Goal: Transaction & Acquisition: Purchase product/service

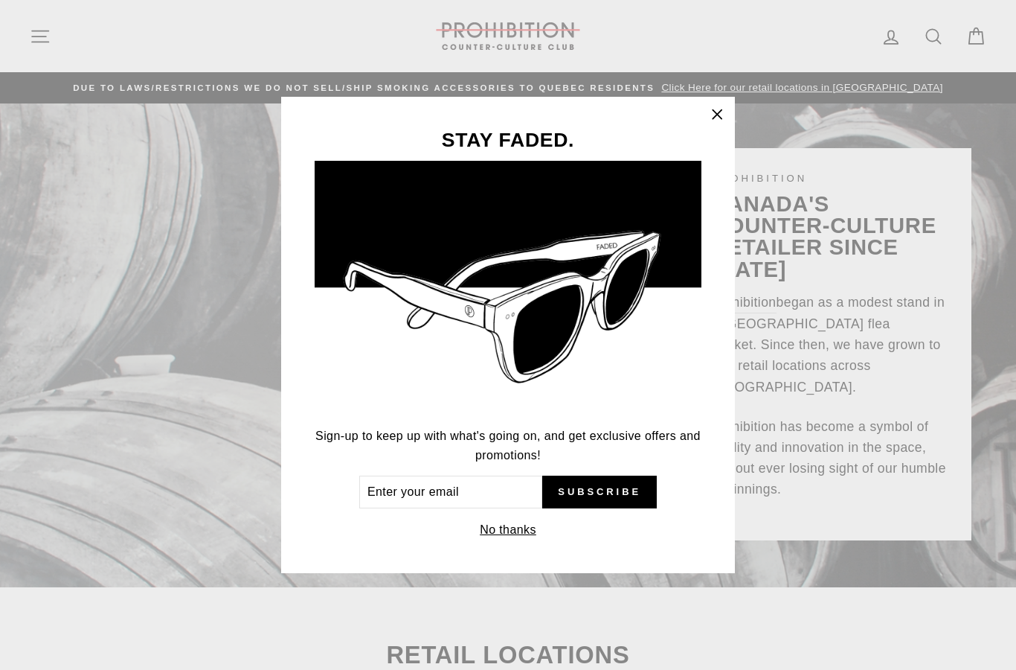
click at [717, 106] on icon "button" at bounding box center [717, 114] width 21 height 21
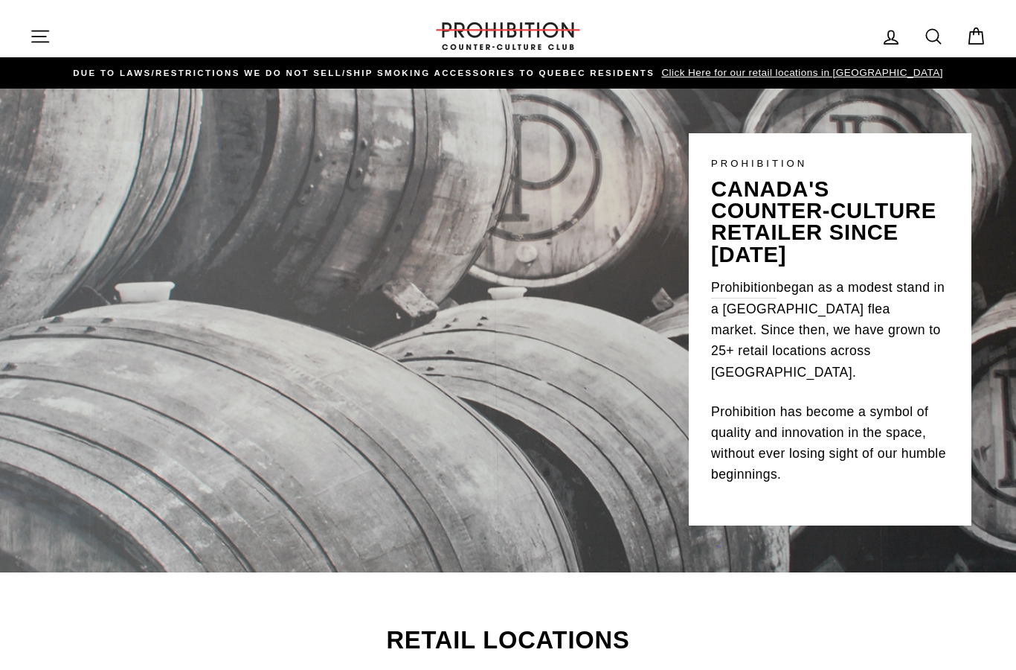
click at [42, 35] on icon "button" at bounding box center [40, 36] width 21 height 21
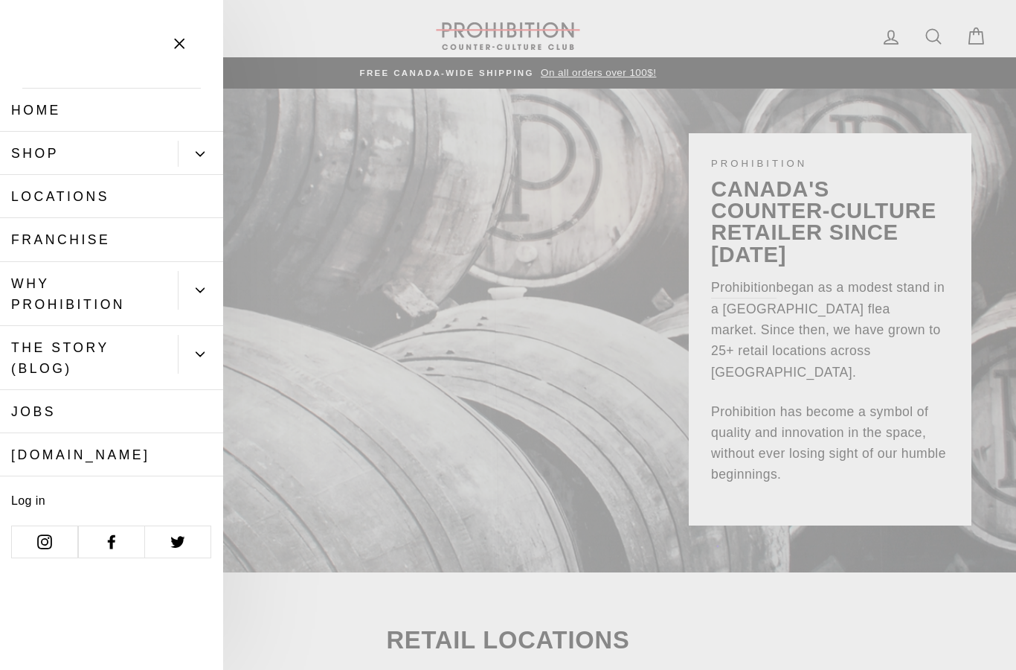
click at [52, 163] on link "Shop" at bounding box center [89, 153] width 178 height 43
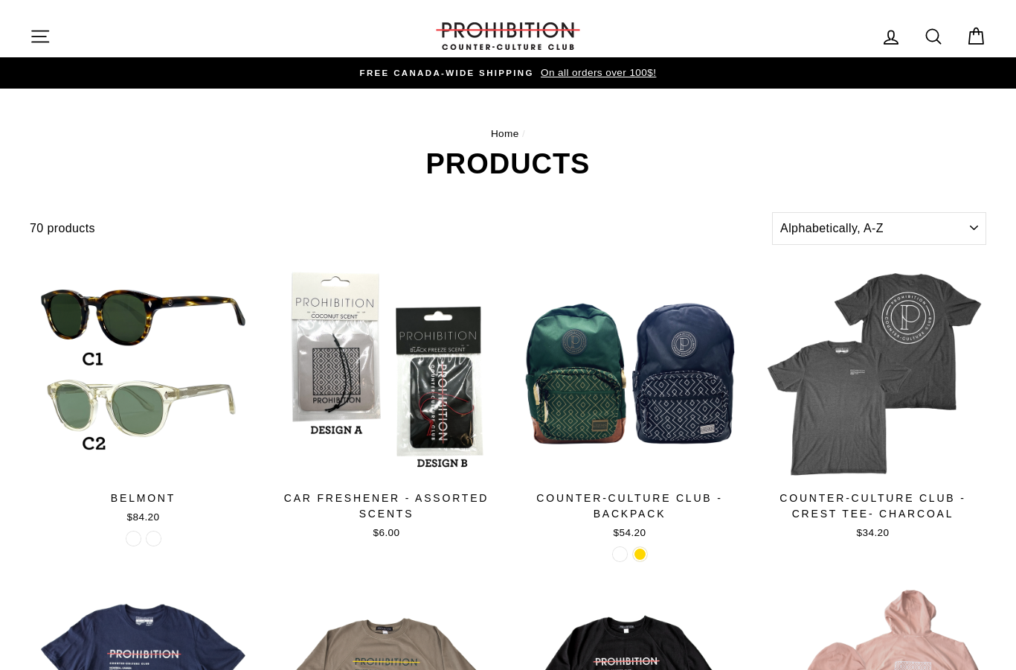
click at [49, 36] on icon "button" at bounding box center [40, 36] width 21 height 21
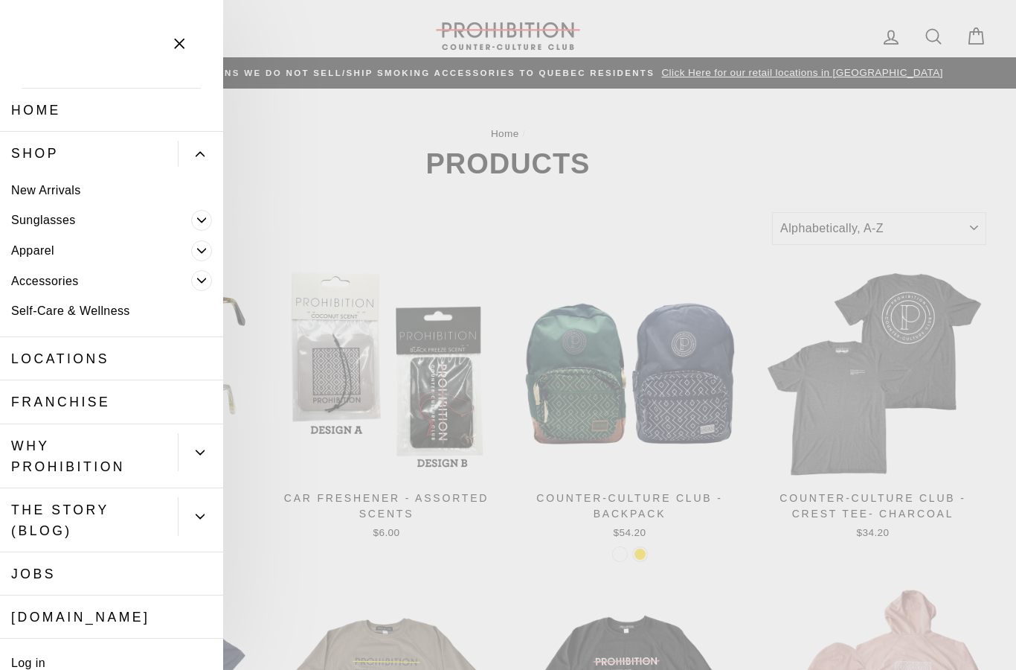
click at [61, 311] on link "Self-Care & Wellness" at bounding box center [111, 311] width 223 height 31
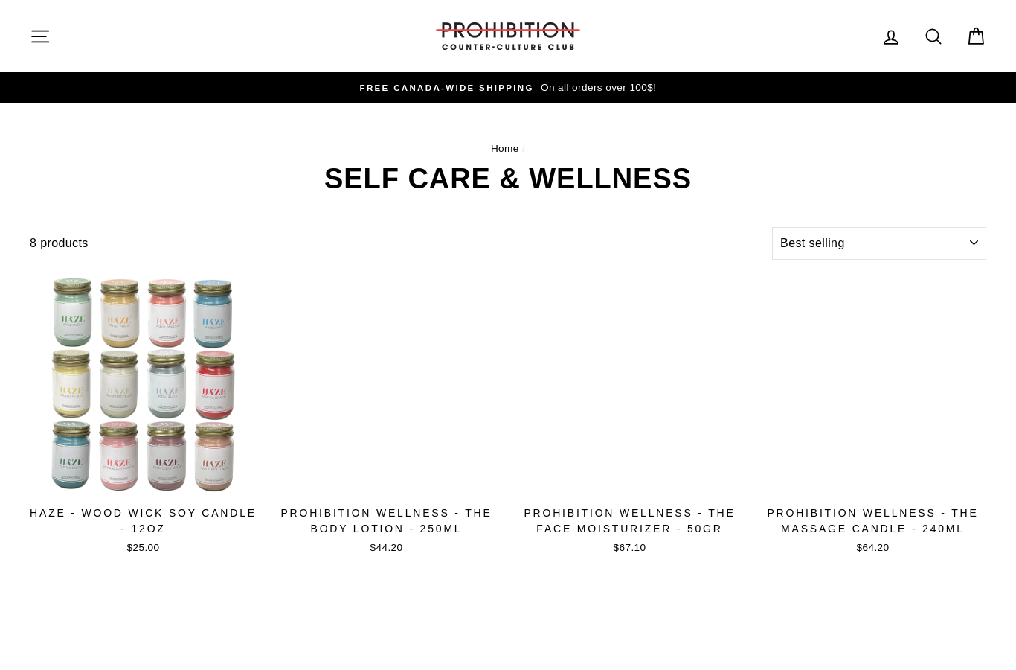
select select "best-selling"
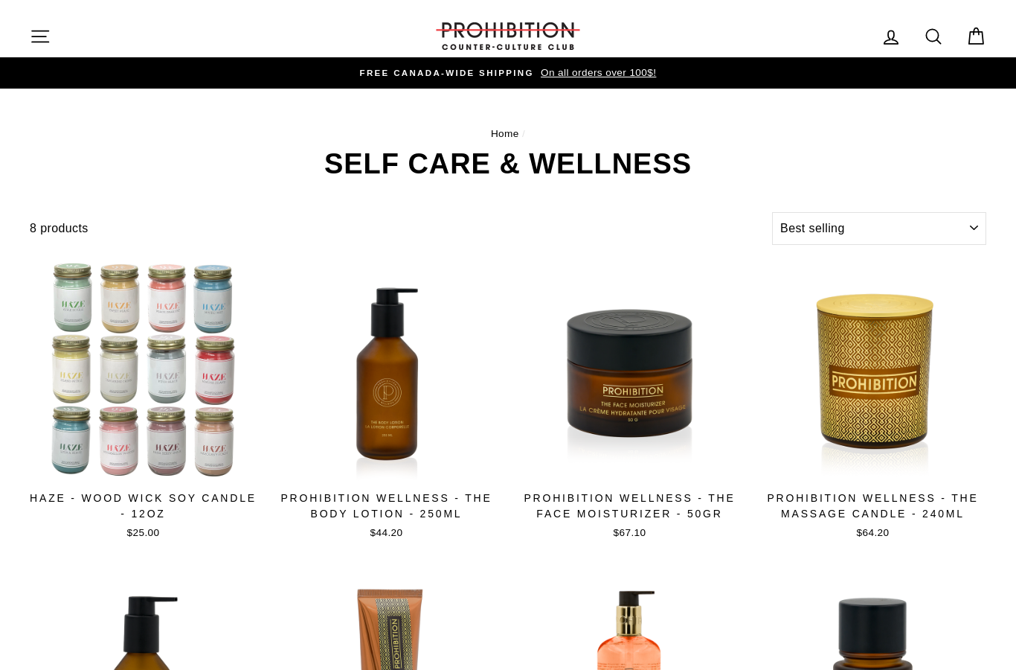
click at [42, 44] on icon "button" at bounding box center [40, 36] width 21 height 21
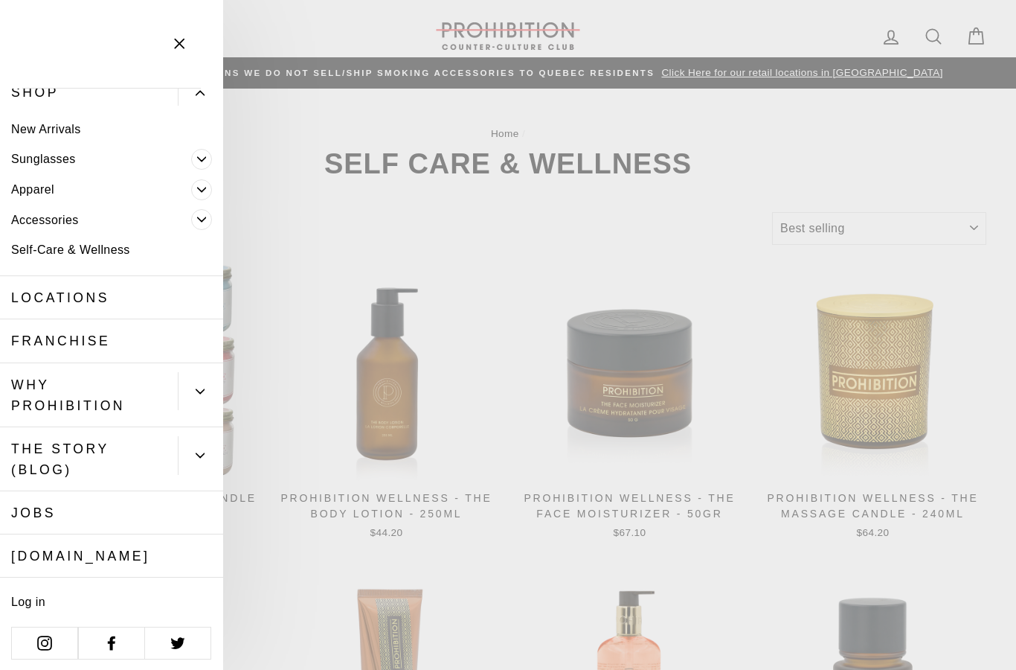
scroll to position [60, 0]
click at [175, 52] on icon "button" at bounding box center [179, 43] width 21 height 21
